Goal: Navigation & Orientation: Go to known website

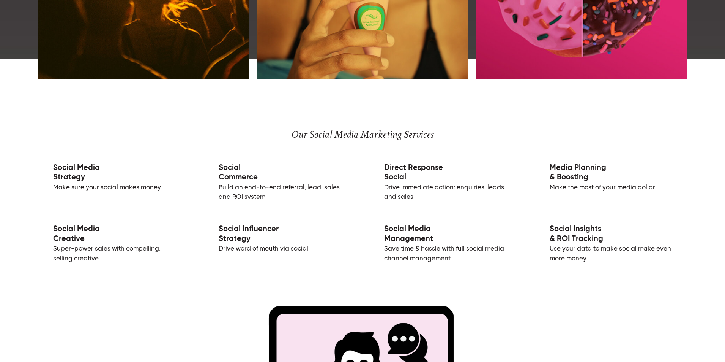
scroll to position [1317, 0]
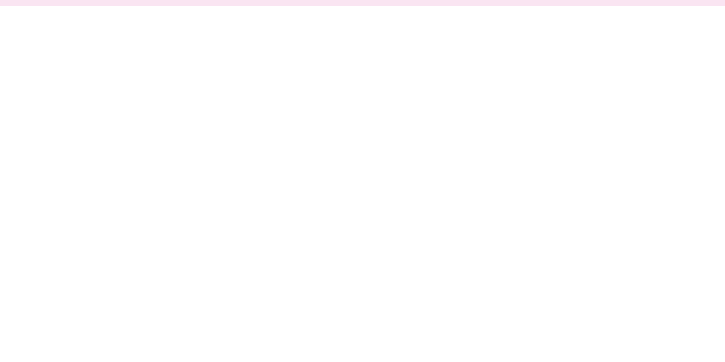
scroll to position [246, 0]
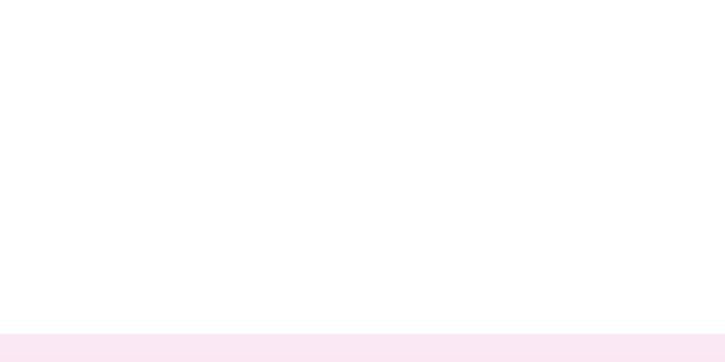
scroll to position [117, 0]
drag, startPoint x: 245, startPoint y: 160, endPoint x: 247, endPoint y: 169, distance: 9.8
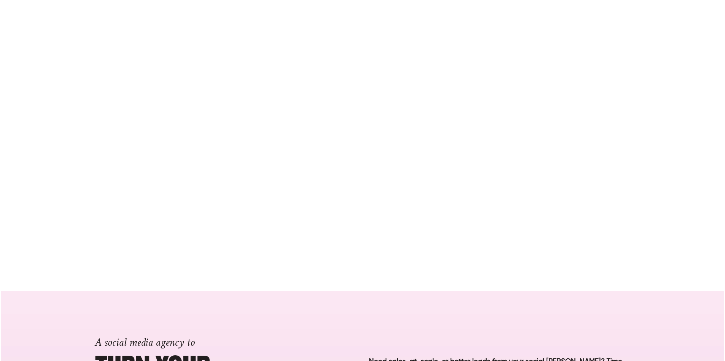
scroll to position [131, 0]
